Goal: Task Accomplishment & Management: Manage account settings

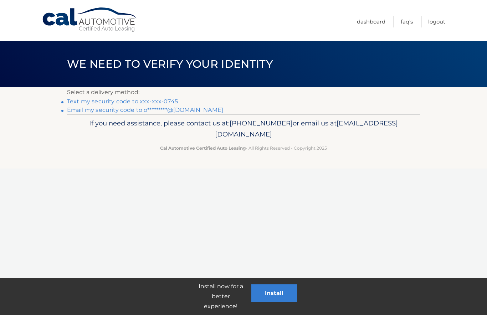
click at [153, 100] on link "Text my security code to xxx-xxx-0745" at bounding box center [122, 101] width 111 height 7
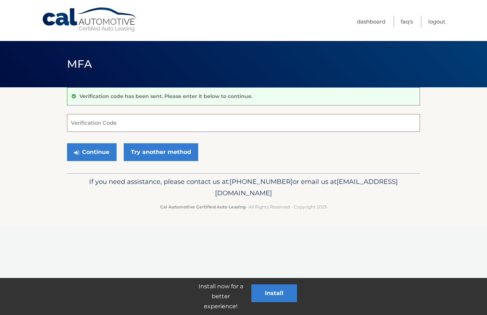
click at [108, 123] on input "Verification Code" at bounding box center [243, 123] width 353 height 18
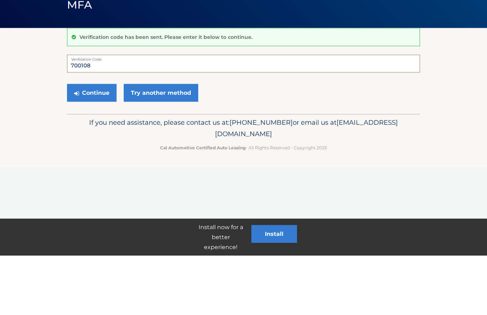
type input "700108"
click at [92, 143] on button "Continue" at bounding box center [92, 152] width 50 height 18
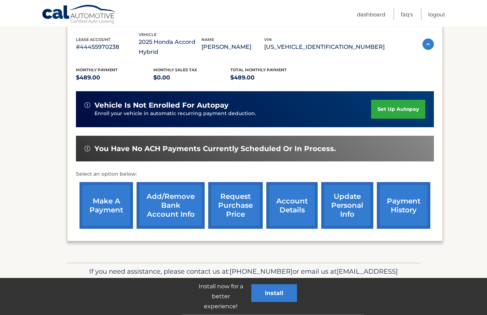
scroll to position [125, 0]
click at [397, 107] on link "set up autopay" at bounding box center [398, 109] width 54 height 19
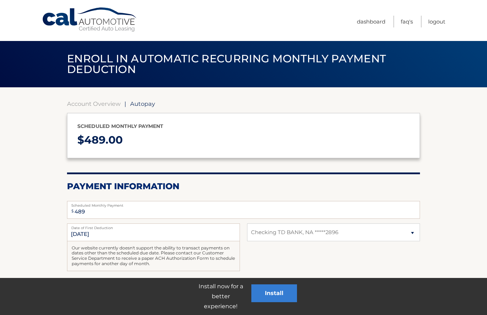
select select "ODMyM2ExN2ItMmVmMS00ZTI2LWFmOTYtODMwY2IyNGZkYTQy"
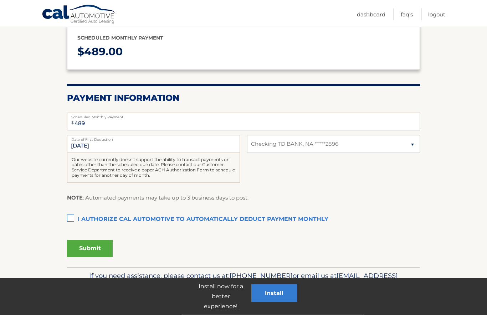
scroll to position [92, 0]
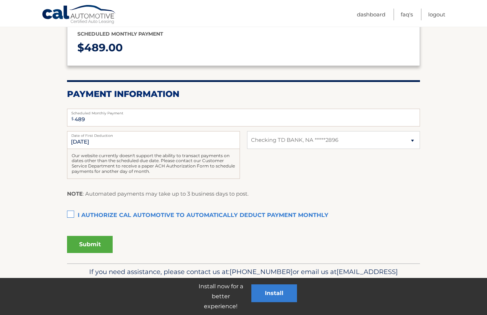
click at [68, 214] on label "I authorize cal automotive to automatically deduct payment monthly This checkbo…" at bounding box center [243, 216] width 353 height 14
click at [0, 0] on input "I authorize cal automotive to automatically deduct payment monthly This checkbo…" at bounding box center [0, 0] width 0 height 0
click at [95, 245] on button "Submit" at bounding box center [90, 244] width 46 height 17
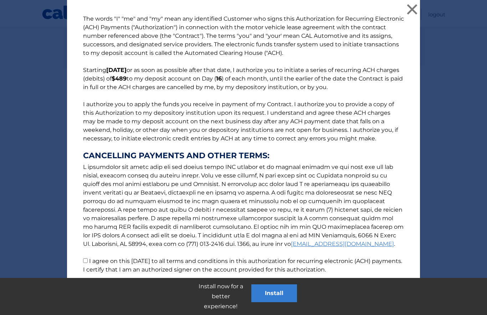
scroll to position [114, 0]
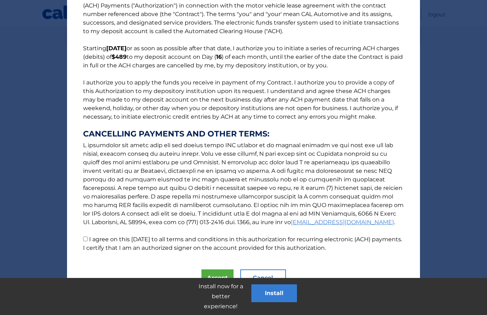
click at [86, 237] on input "I agree on this 10/06/2025 to all terms and conditions in this authorization fo…" at bounding box center [85, 239] width 5 height 5
checkbox input "true"
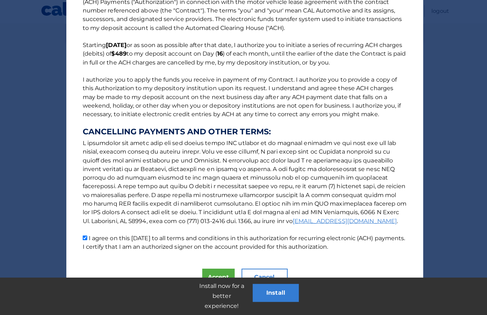
click at [216, 270] on button "Accept" at bounding box center [218, 278] width 32 height 17
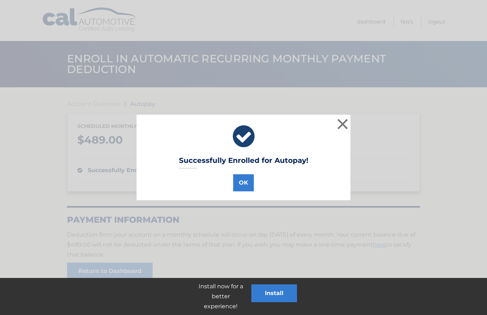
click at [245, 185] on button "OK" at bounding box center [243, 182] width 21 height 17
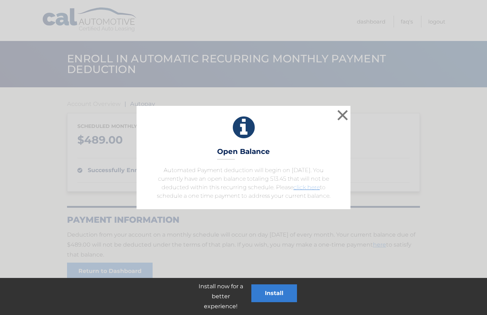
click at [340, 118] on button "×" at bounding box center [343, 115] width 14 height 14
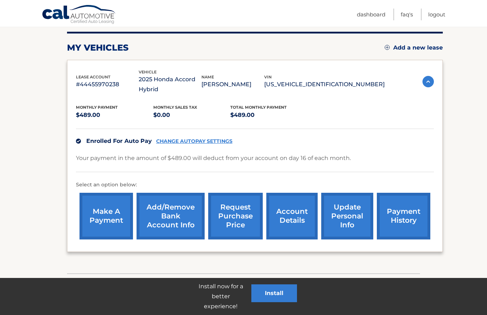
scroll to position [98, 0]
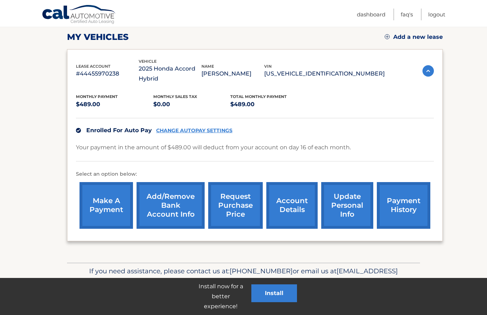
click at [183, 131] on link "CHANGE AUTOPAY SETTINGS" at bounding box center [194, 131] width 76 height 6
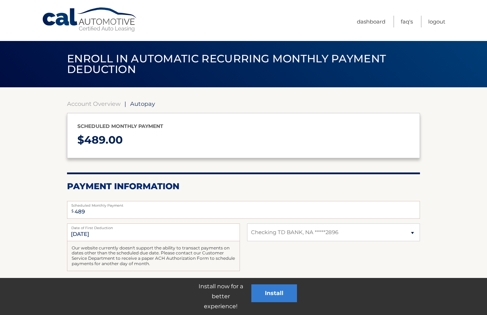
select select "ODMyM2ExN2ItMmVmMS00ZTI2LWFmOTYtODMwY2IyNGZkYTQy"
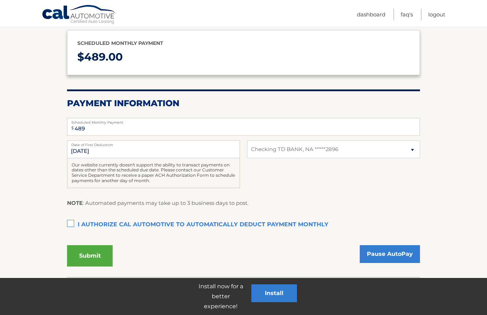
scroll to position [97, 0]
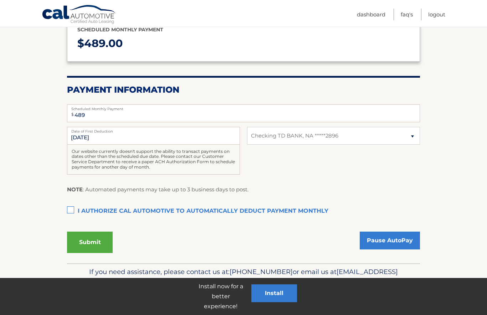
click at [71, 209] on label "I authorize cal automotive to automatically deduct payment monthly This checkbo…" at bounding box center [243, 211] width 353 height 14
click at [0, 0] on input "I authorize cal automotive to automatically deduct payment monthly This checkbo…" at bounding box center [0, 0] width 0 height 0
click at [92, 243] on button "Submit" at bounding box center [90, 242] width 46 height 21
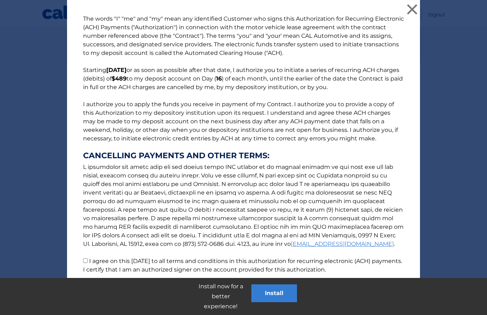
scroll to position [118, 0]
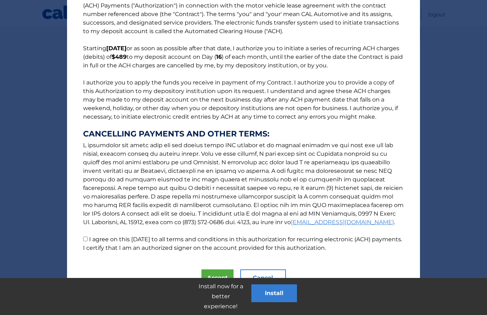
click at [86, 240] on input "I agree on this 10/06/2025 to all terms and conditions in this authorization fo…" at bounding box center [85, 239] width 5 height 5
checkbox input "true"
click at [214, 274] on button "Accept" at bounding box center [218, 278] width 32 height 17
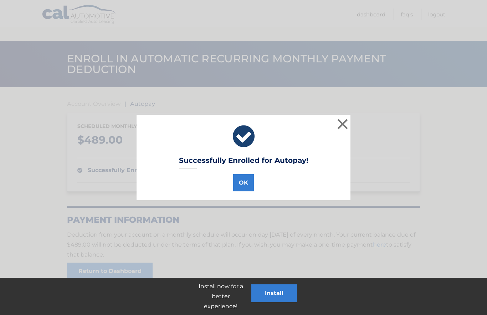
scroll to position [35, 0]
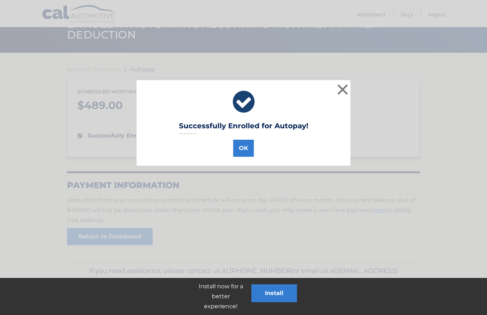
click at [244, 147] on button "OK" at bounding box center [243, 148] width 21 height 17
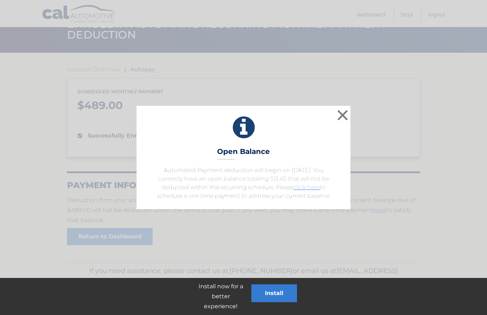
click at [342, 116] on button "×" at bounding box center [343, 115] width 14 height 14
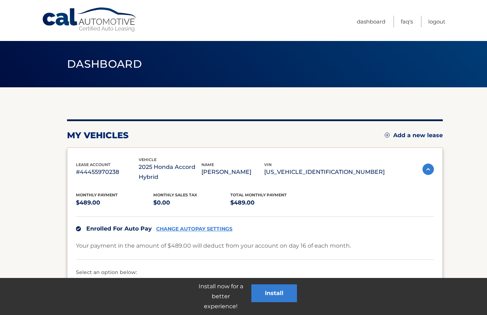
click at [435, 22] on link "Logout" at bounding box center [436, 22] width 17 height 12
